Goal: Information Seeking & Learning: Learn about a topic

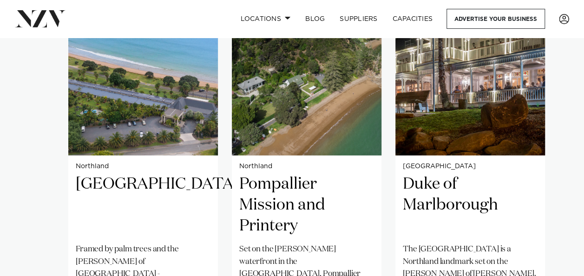
scroll to position [757, 0]
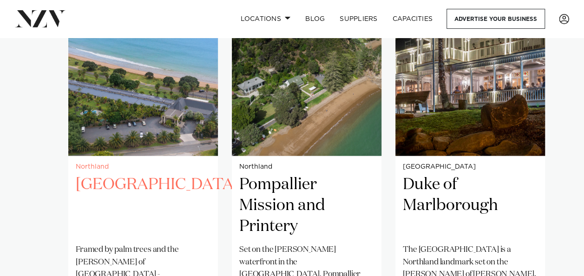
click at [148, 174] on h2 "[GEOGRAPHIC_DATA]" at bounding box center [143, 205] width 135 height 63
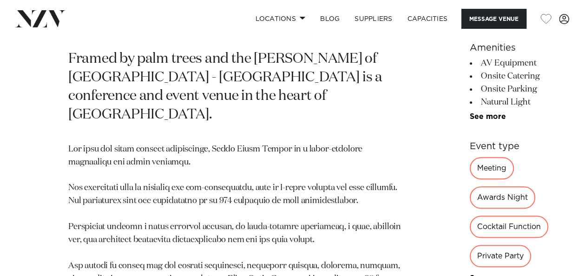
scroll to position [372, 0]
click at [470, 121] on link "See more" at bounding box center [506, 116] width 73 height 7
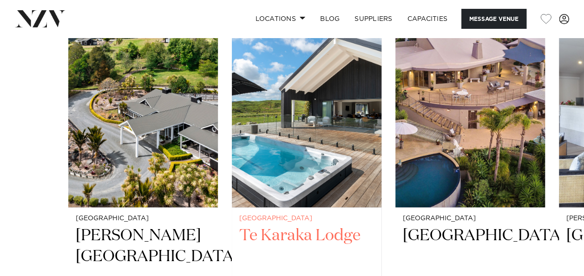
scroll to position [1996, 0]
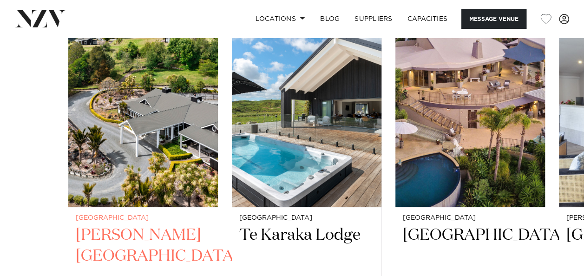
click at [150, 225] on h2 "Woodhouse Mountain Lodge" at bounding box center [143, 256] width 135 height 63
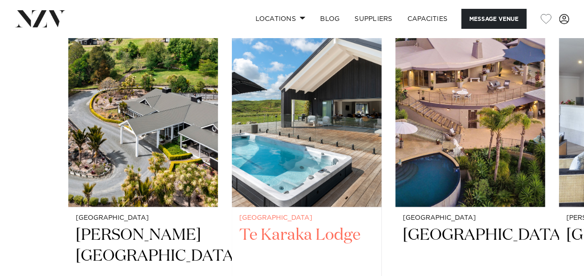
scroll to position [1912, 0]
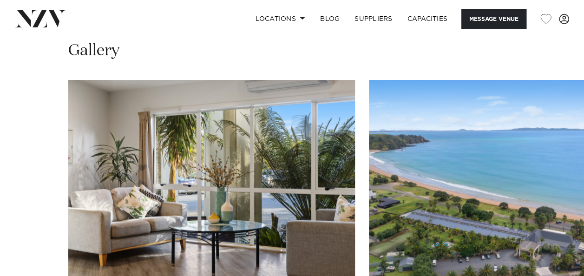
scroll to position [996, 0]
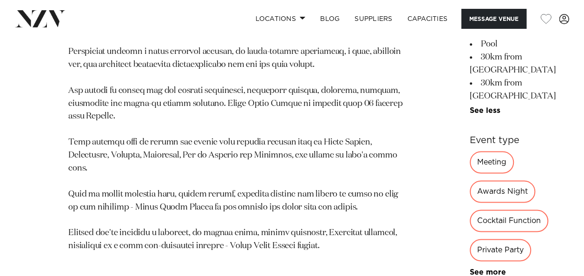
scroll to position [549, 0]
click at [470, 268] on link "See more" at bounding box center [506, 271] width 73 height 7
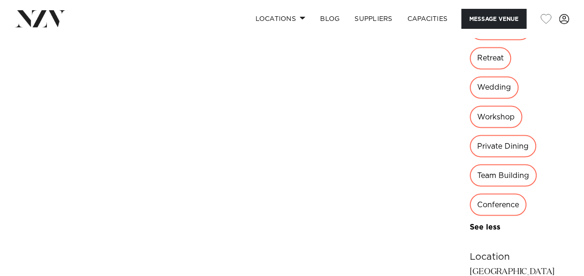
scroll to position [770, 0]
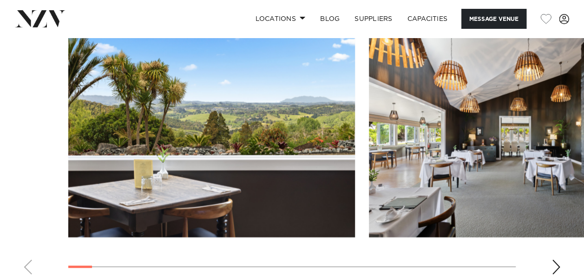
scroll to position [1021, 0]
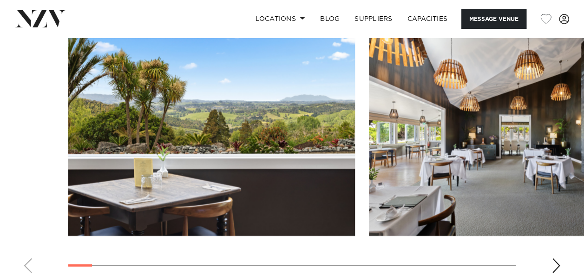
click at [556, 259] on div "Next slide" at bounding box center [556, 266] width 9 height 15
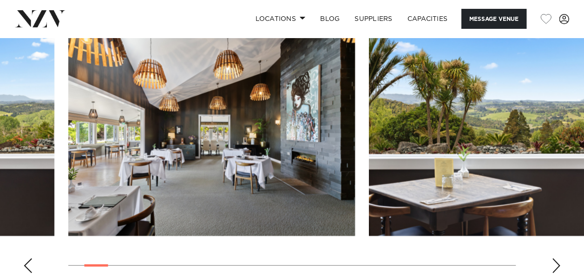
click at [556, 259] on div "Next slide" at bounding box center [556, 266] width 9 height 15
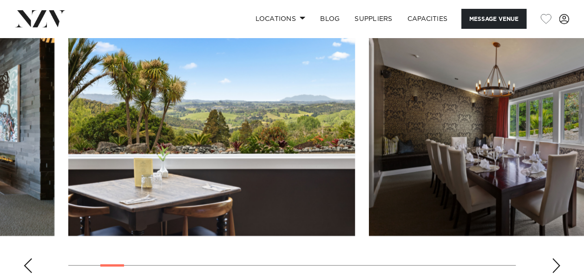
click at [556, 259] on div "Next slide" at bounding box center [556, 266] width 9 height 15
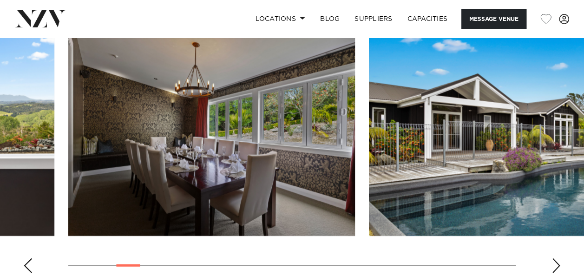
click at [556, 259] on div "Next slide" at bounding box center [556, 266] width 9 height 15
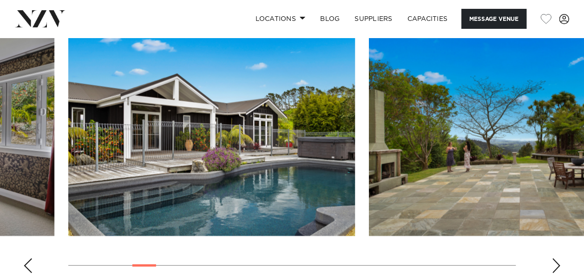
click at [556, 259] on div "Next slide" at bounding box center [556, 266] width 9 height 15
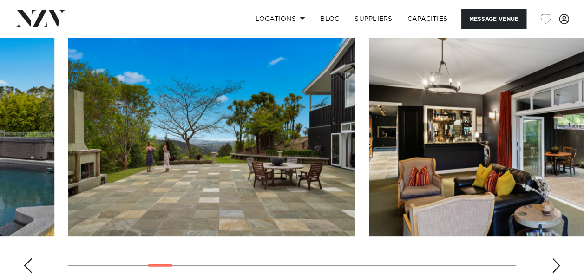
click at [556, 259] on div "Next slide" at bounding box center [556, 266] width 9 height 15
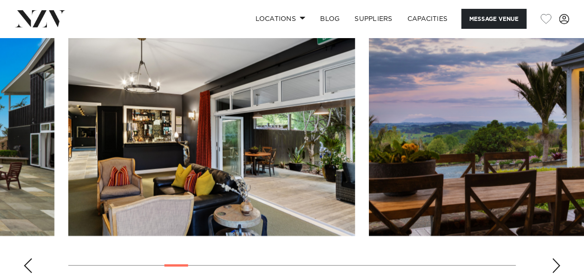
click at [556, 259] on div "Next slide" at bounding box center [556, 266] width 9 height 15
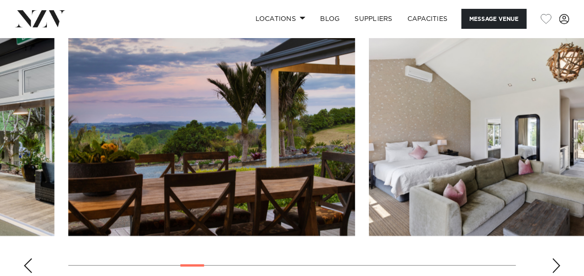
click at [556, 259] on div "Next slide" at bounding box center [556, 266] width 9 height 15
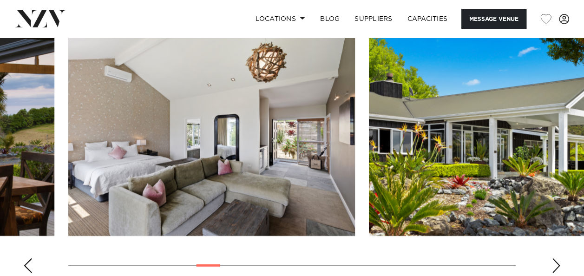
click at [556, 259] on div "Next slide" at bounding box center [556, 266] width 9 height 15
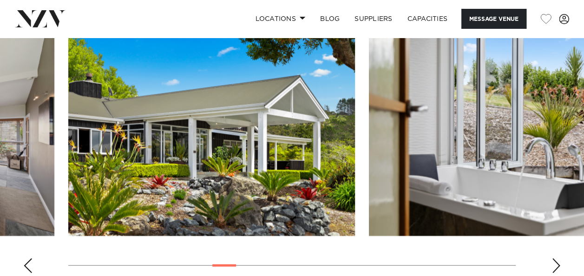
click at [556, 259] on div "Next slide" at bounding box center [556, 266] width 9 height 15
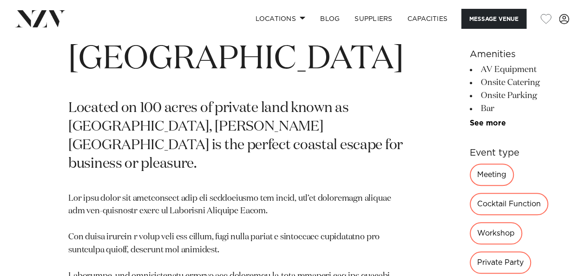
scroll to position [362, 0]
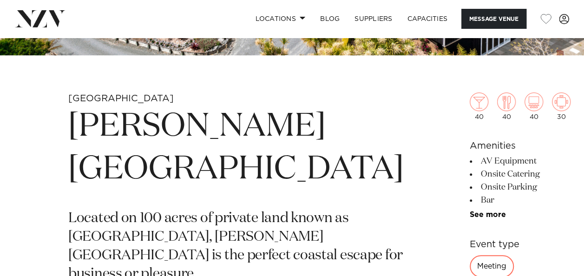
scroll to position [277, 0]
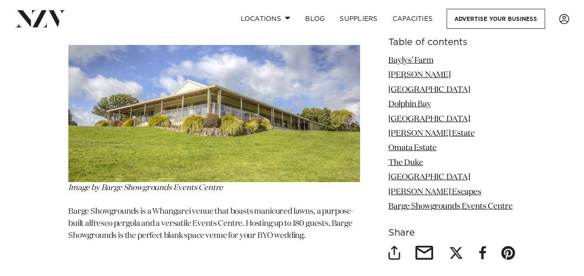
scroll to position [4780, 0]
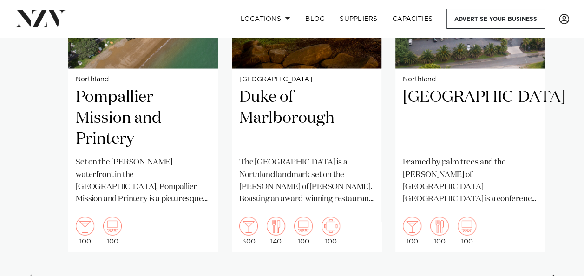
scroll to position [1152, 0]
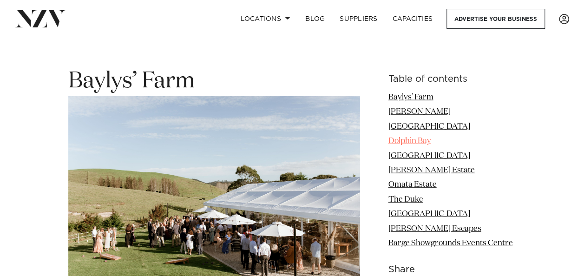
click at [421, 137] on link "Dolphin Bay" at bounding box center [409, 141] width 43 height 8
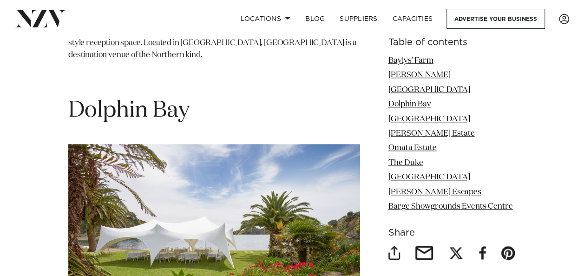
scroll to position [2384, 0]
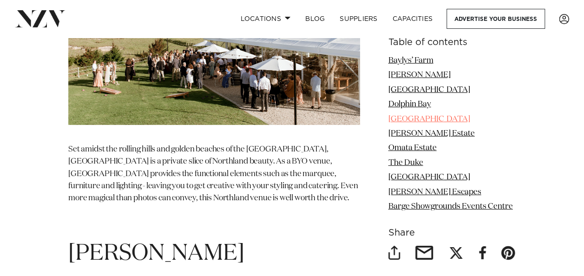
click at [424, 119] on link "[GEOGRAPHIC_DATA]" at bounding box center [429, 119] width 82 height 8
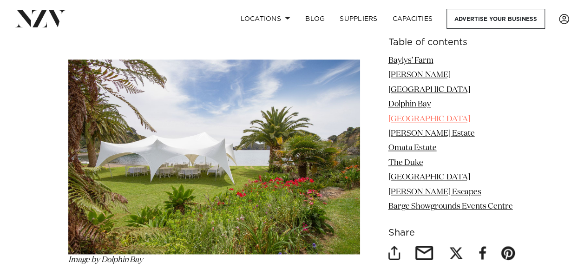
scroll to position [2568, 0]
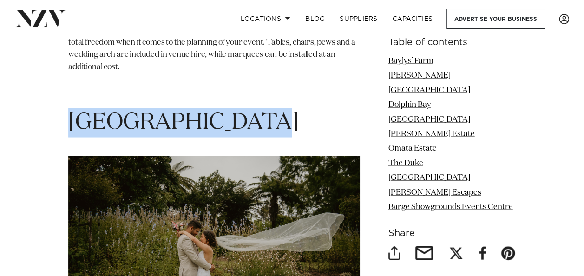
drag, startPoint x: 266, startPoint y: 56, endPoint x: 70, endPoint y: 47, distance: 196.4
click at [70, 108] on h1 "[GEOGRAPHIC_DATA]" at bounding box center [214, 122] width 292 height 29
copy h1 "[GEOGRAPHIC_DATA]"
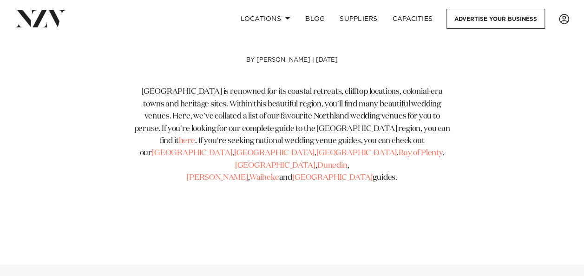
scroll to position [364, 0]
